Goal: Information Seeking & Learning: Understand process/instructions

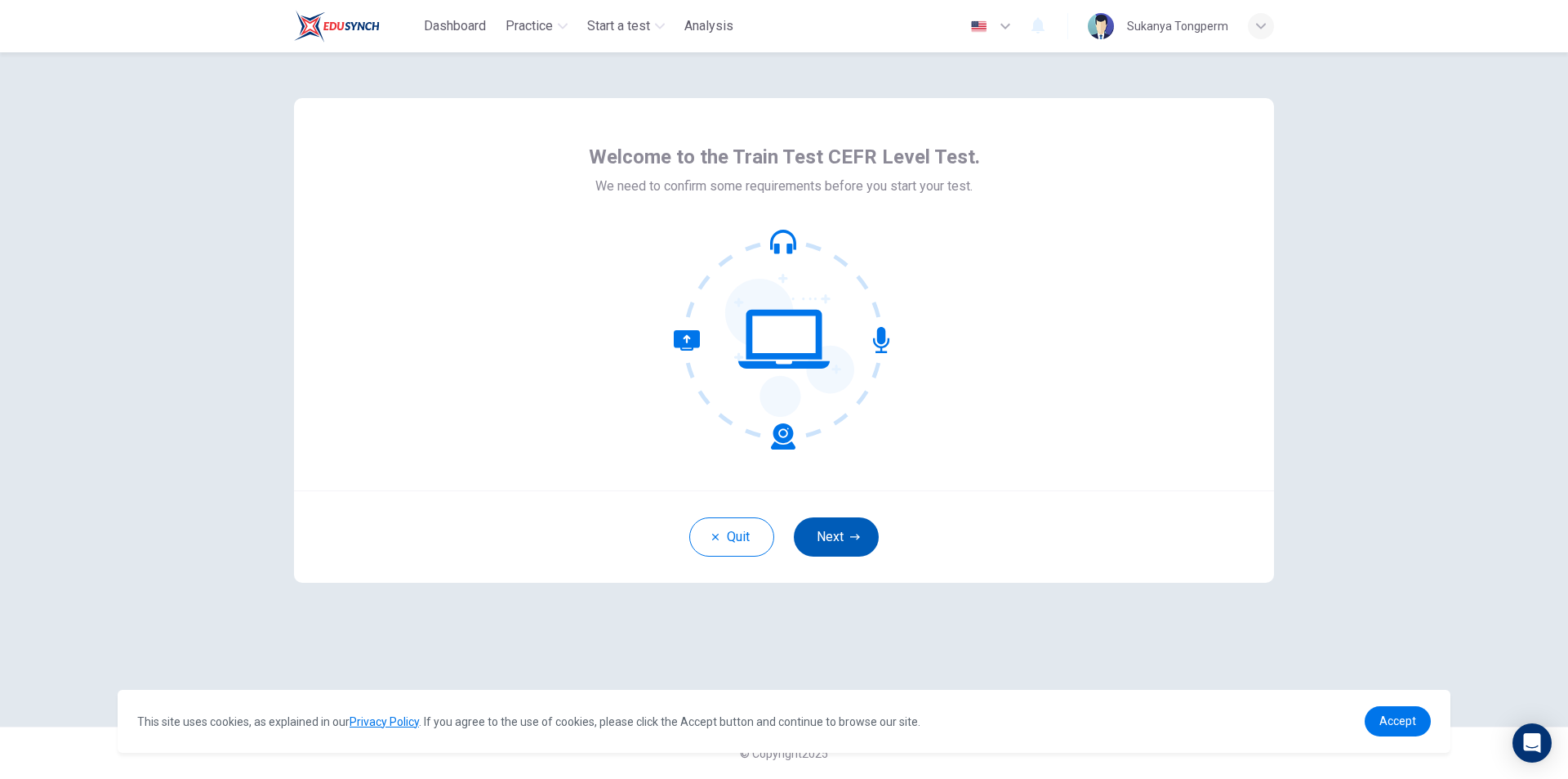
click at [825, 547] on button "Next" at bounding box center [836, 537] width 85 height 39
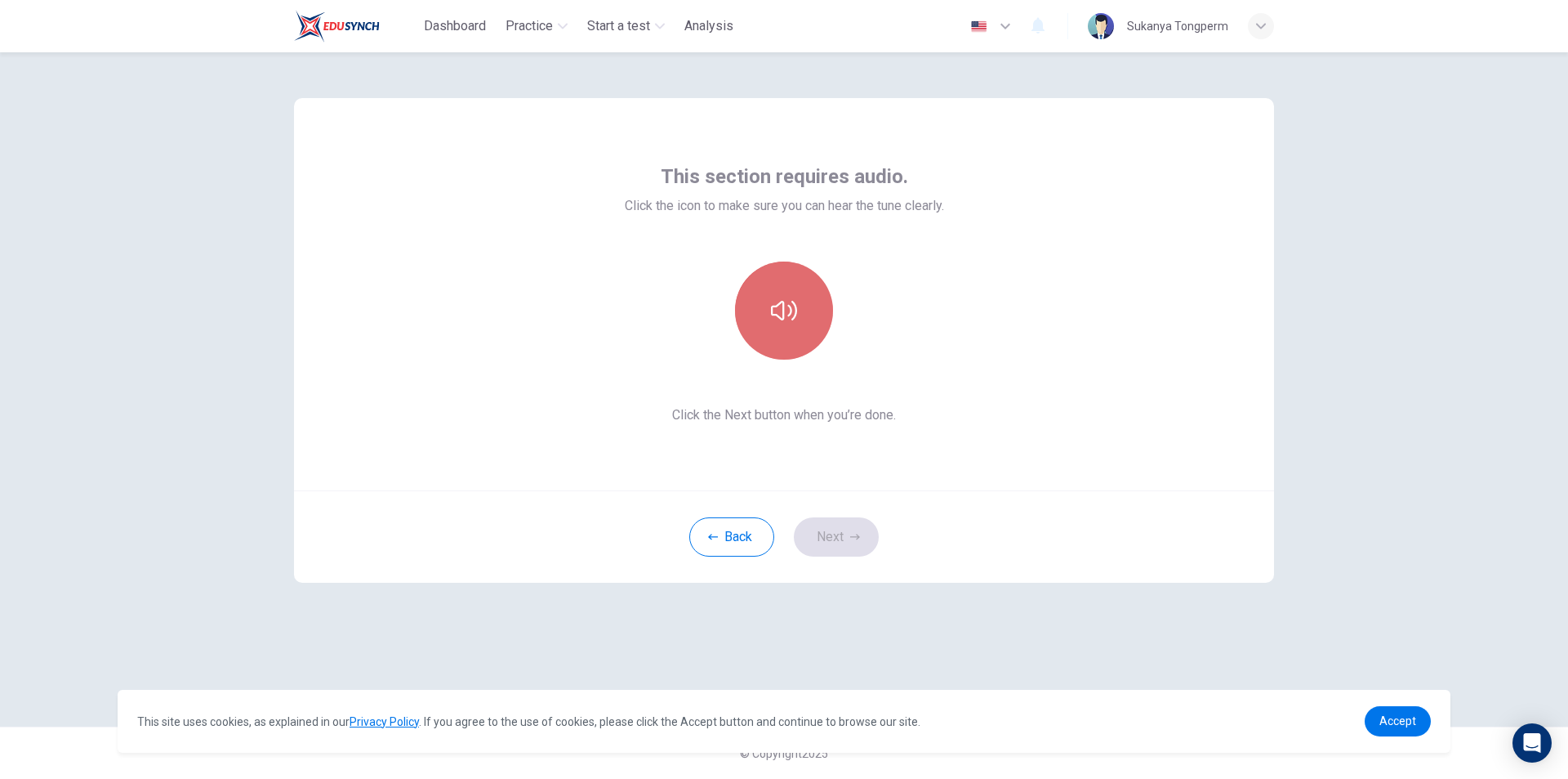
click at [782, 329] on button "button" at bounding box center [784, 311] width 98 height 98
click at [835, 535] on button "Next" at bounding box center [836, 537] width 85 height 39
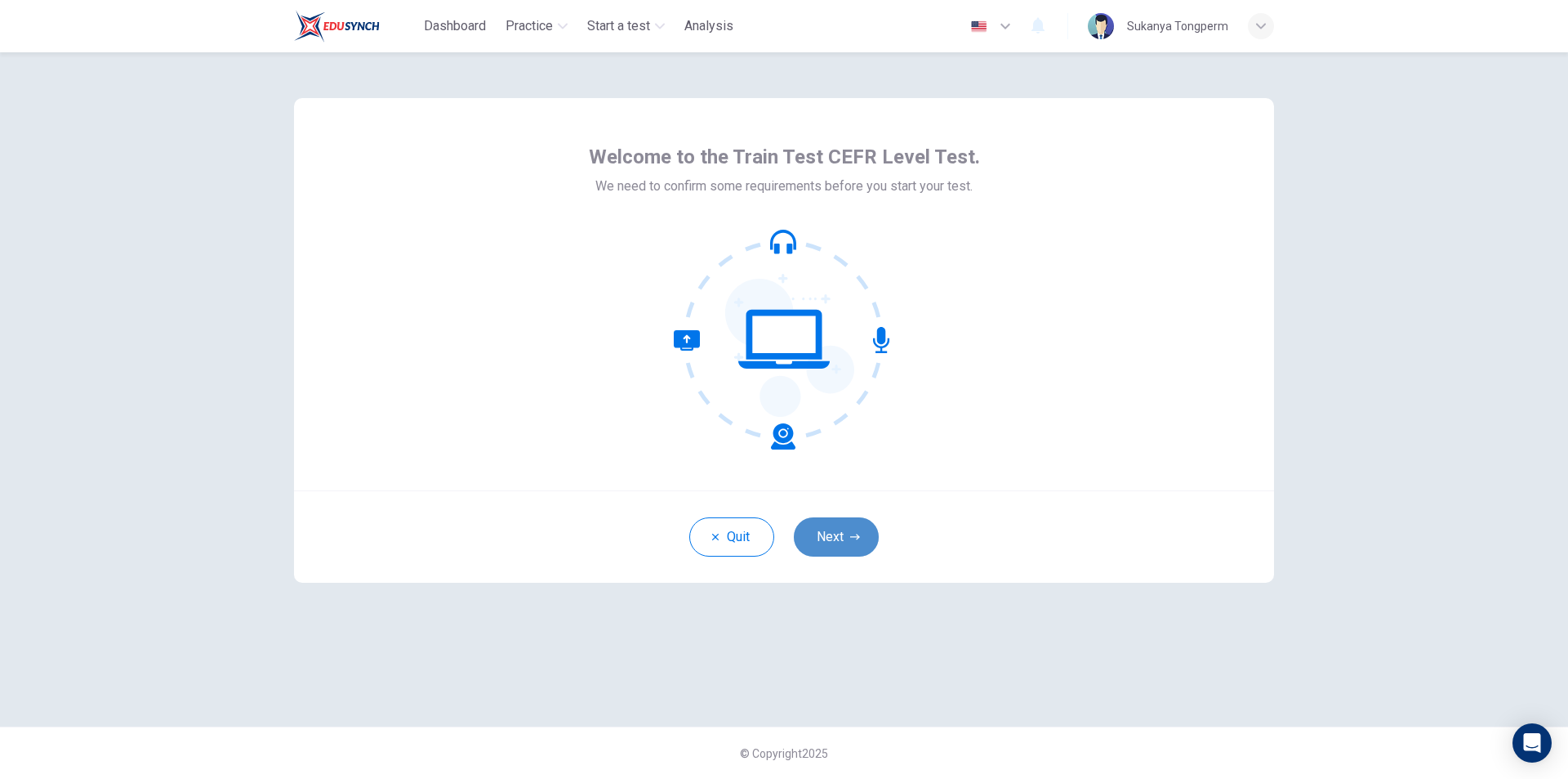
click at [848, 542] on button "Next" at bounding box center [836, 537] width 85 height 39
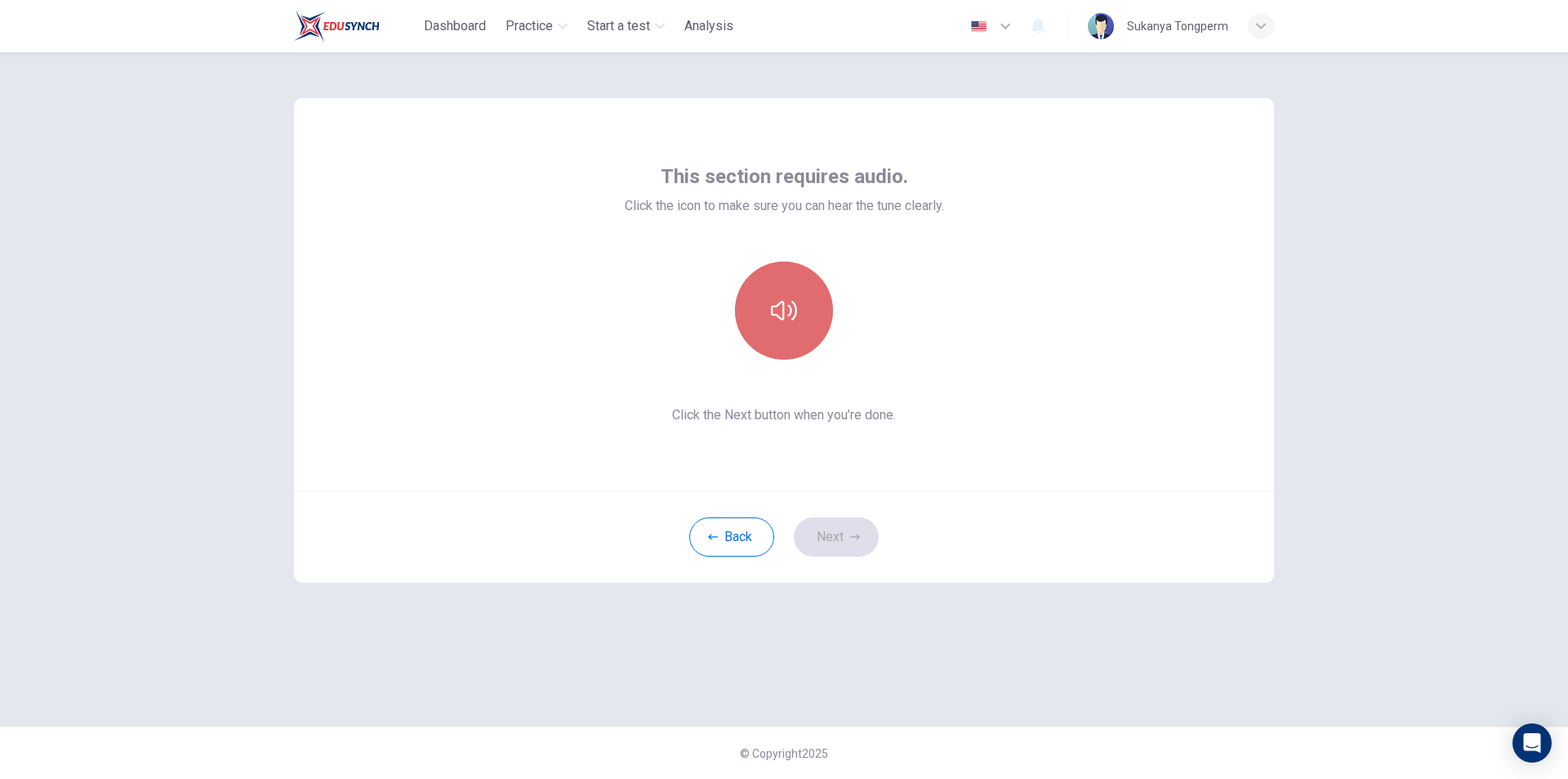
click at [789, 333] on button "button" at bounding box center [784, 311] width 98 height 98
click at [830, 526] on button "Next" at bounding box center [836, 537] width 85 height 39
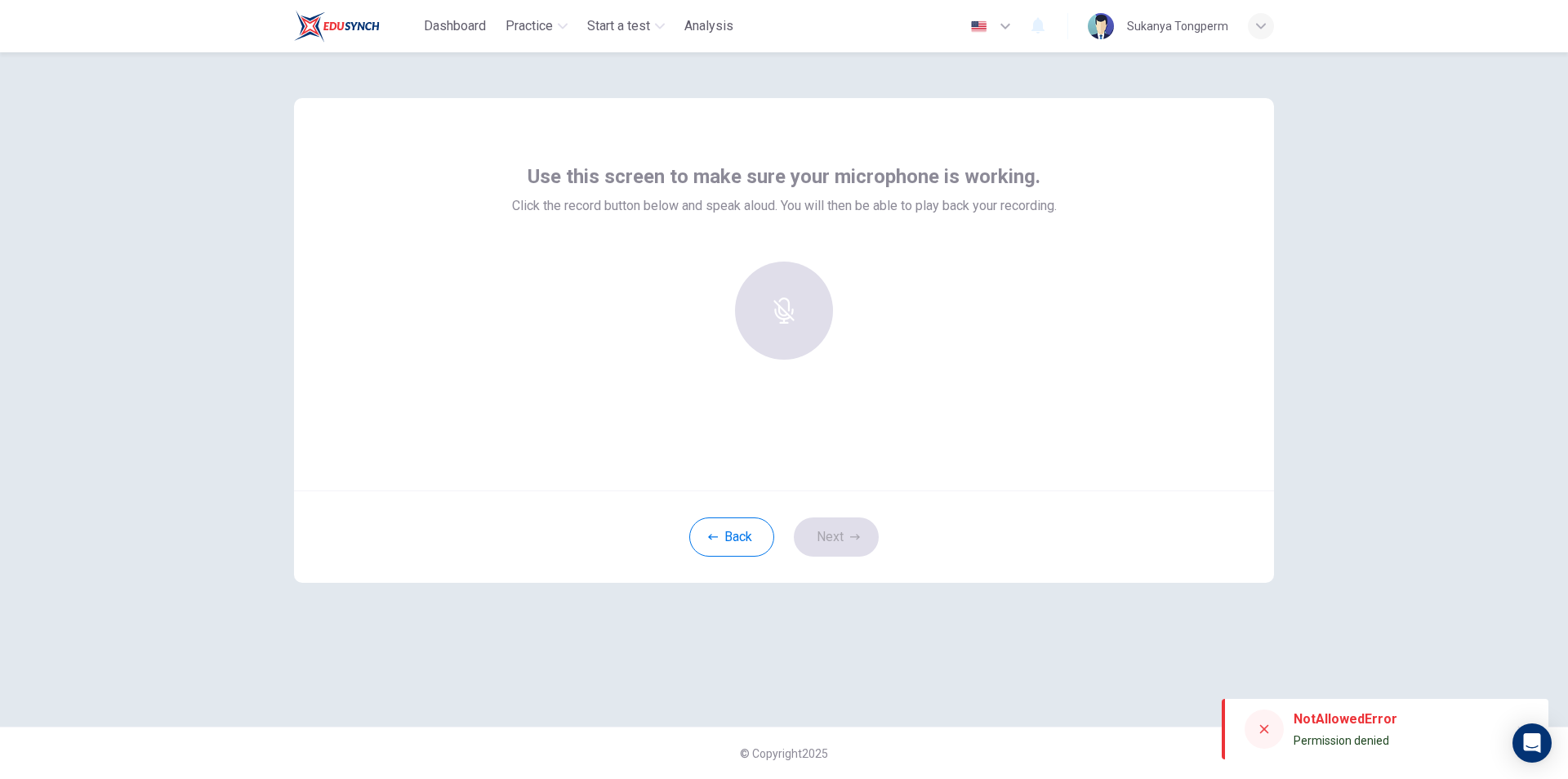
click at [792, 317] on div at bounding box center [784, 311] width 176 height 98
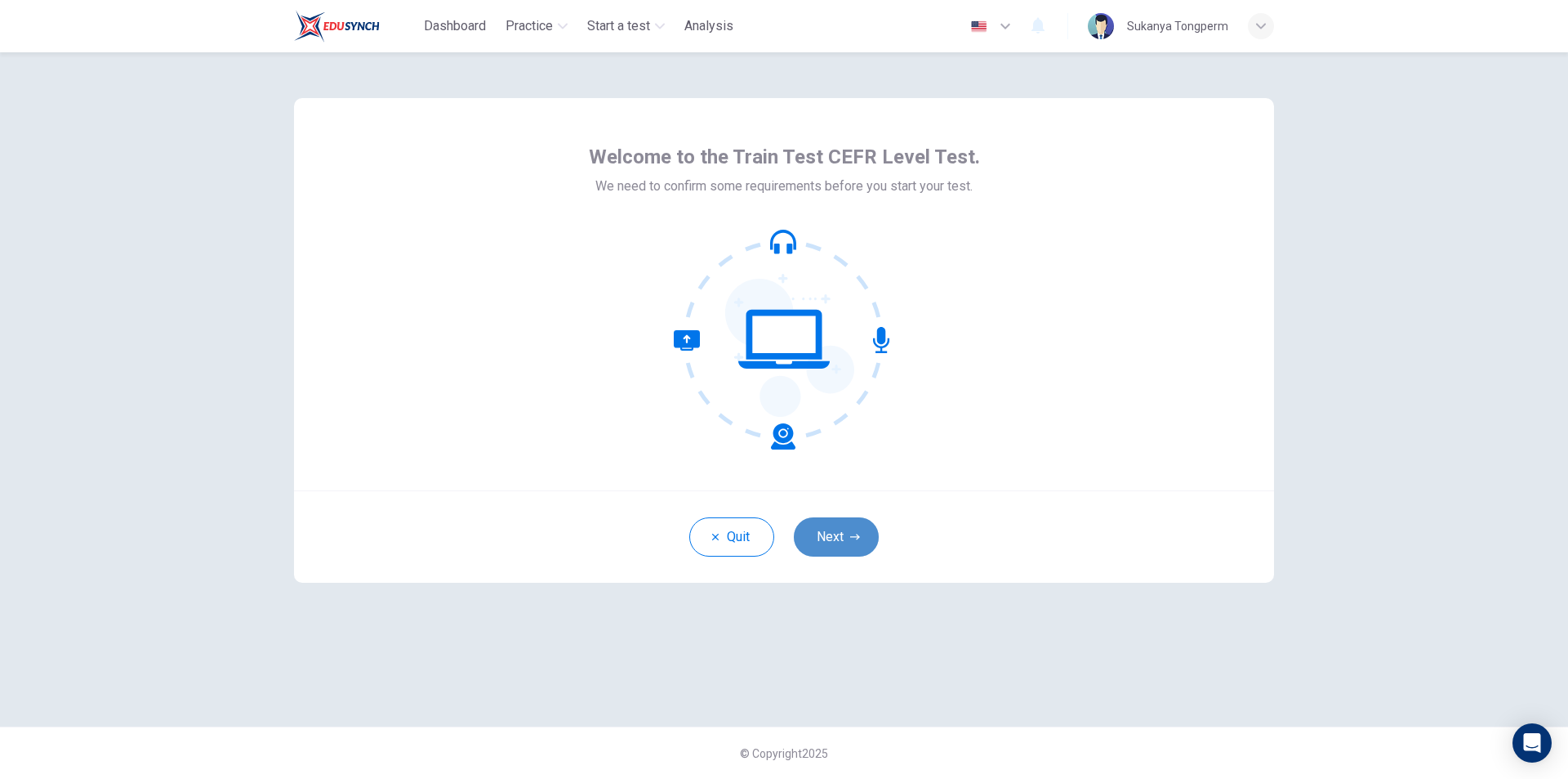
click at [839, 534] on button "Next" at bounding box center [836, 537] width 85 height 39
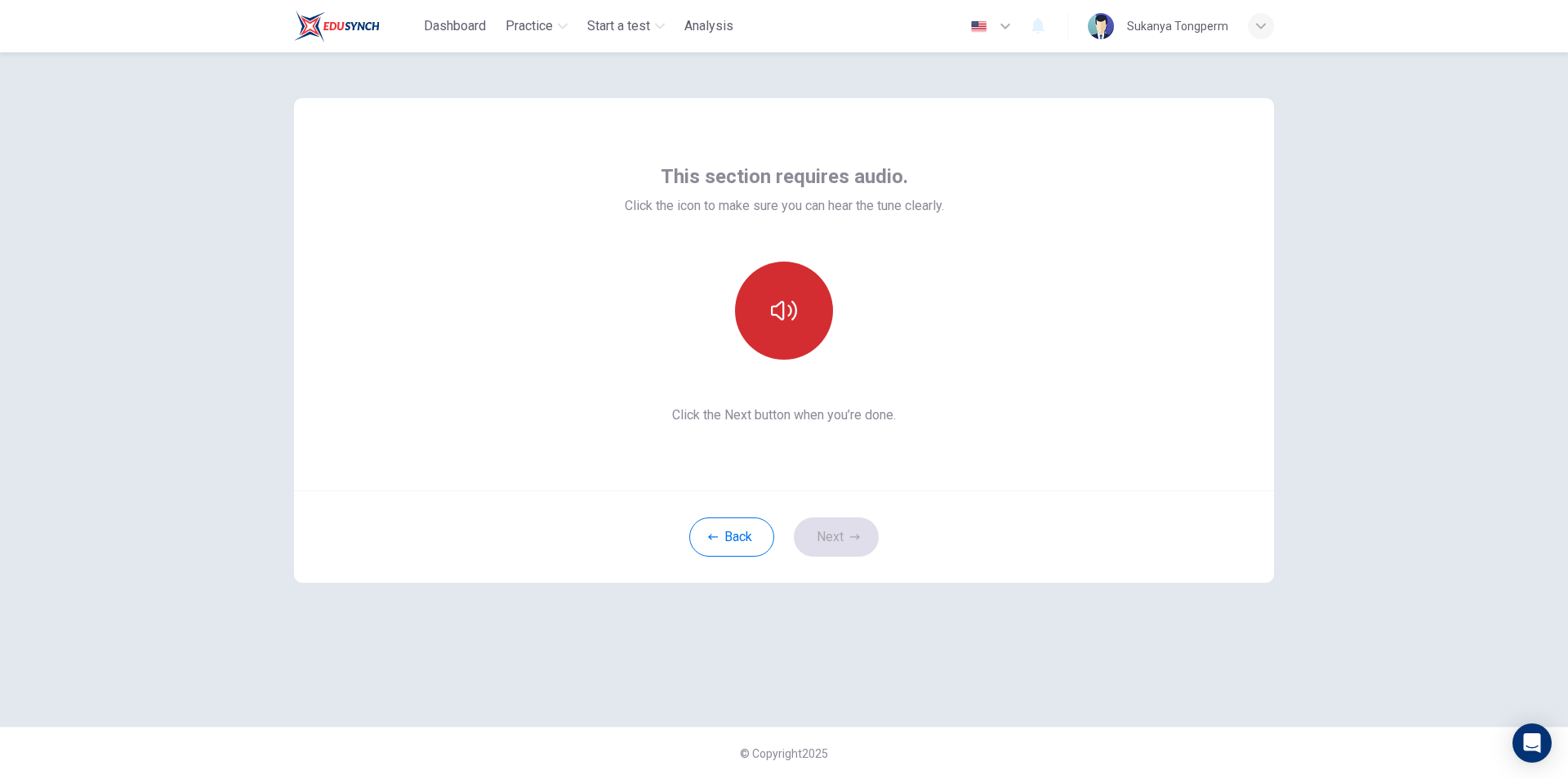
click at [770, 344] on button "button" at bounding box center [784, 311] width 98 height 98
click at [839, 539] on button "Next" at bounding box center [836, 537] width 85 height 39
